Goal: Task Accomplishment & Management: Manage account settings

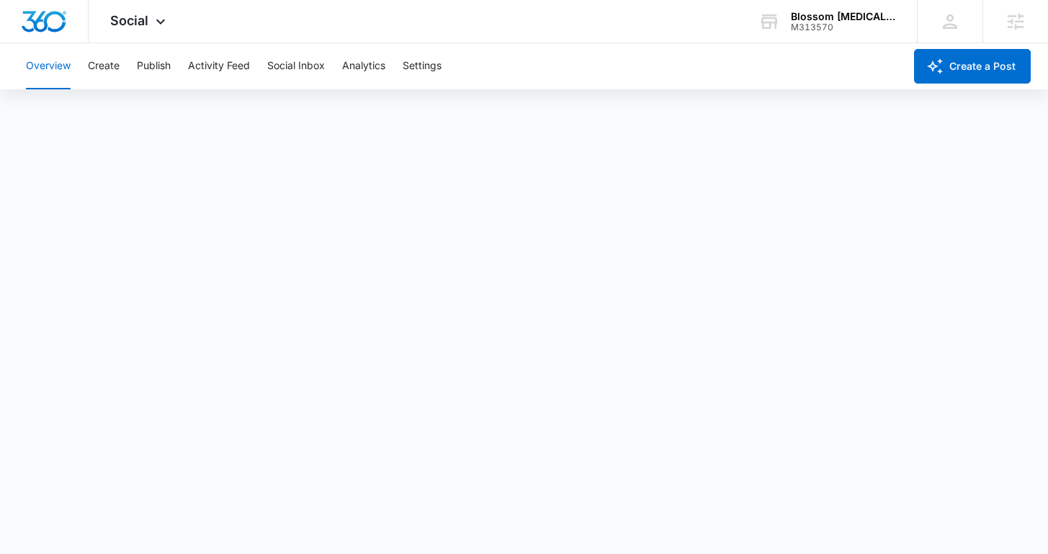
scroll to position [4, 0]
click at [156, 64] on button "Publish" at bounding box center [154, 66] width 34 height 46
click at [117, 116] on button "Schedules" at bounding box center [110, 110] width 49 height 40
